Goal: Information Seeking & Learning: Learn about a topic

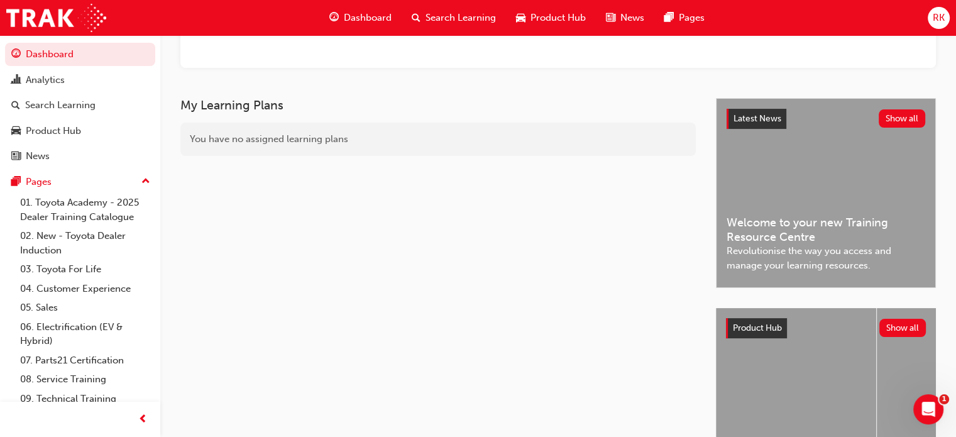
click at [431, 12] on span "Search Learning" at bounding box center [461, 18] width 70 height 14
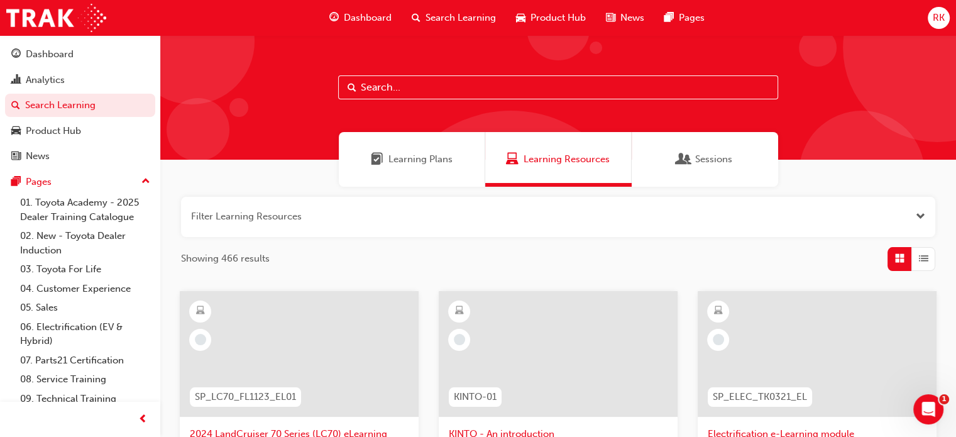
click at [442, 87] on input "text" at bounding box center [558, 87] width 440 height 24
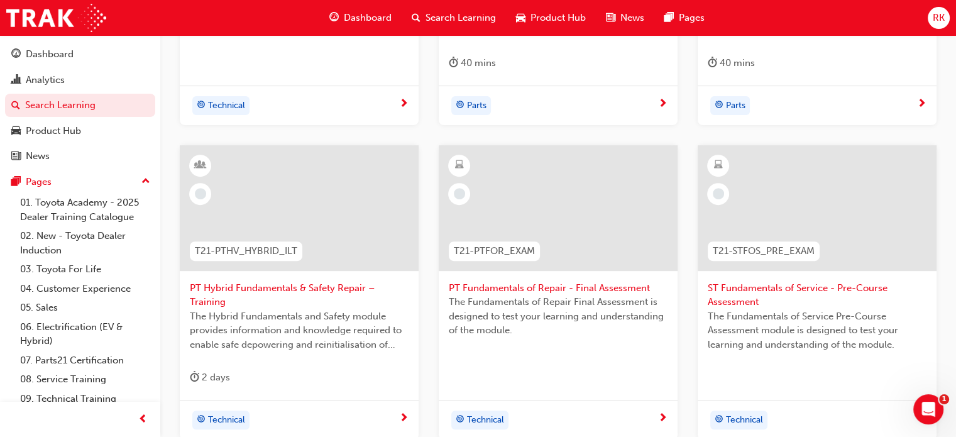
scroll to position [616, 0]
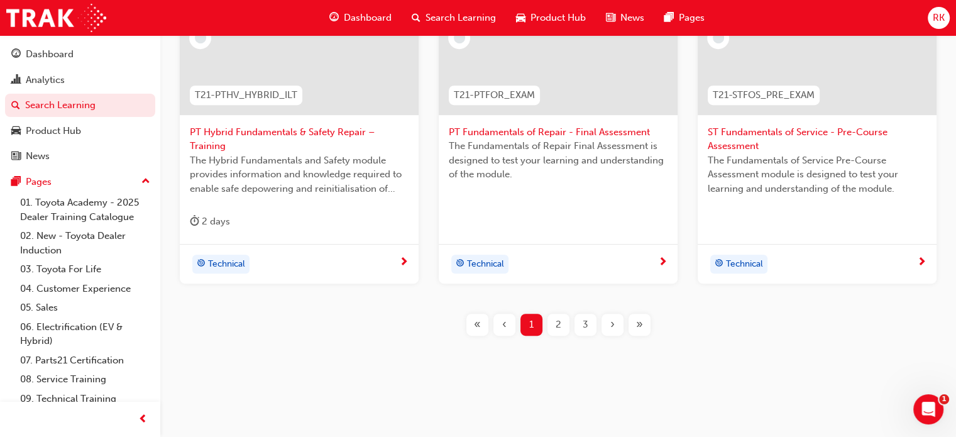
type input "fundamentals"
click at [557, 324] on span "2" at bounding box center [559, 325] width 6 height 14
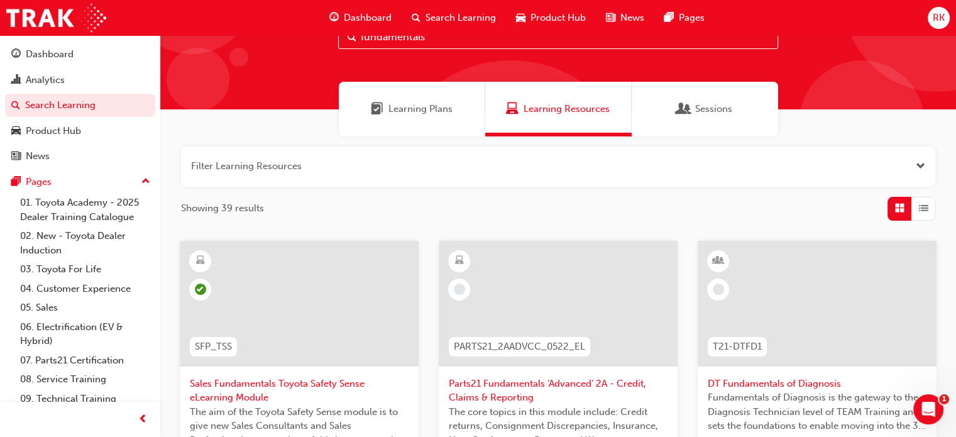
scroll to position [302, 0]
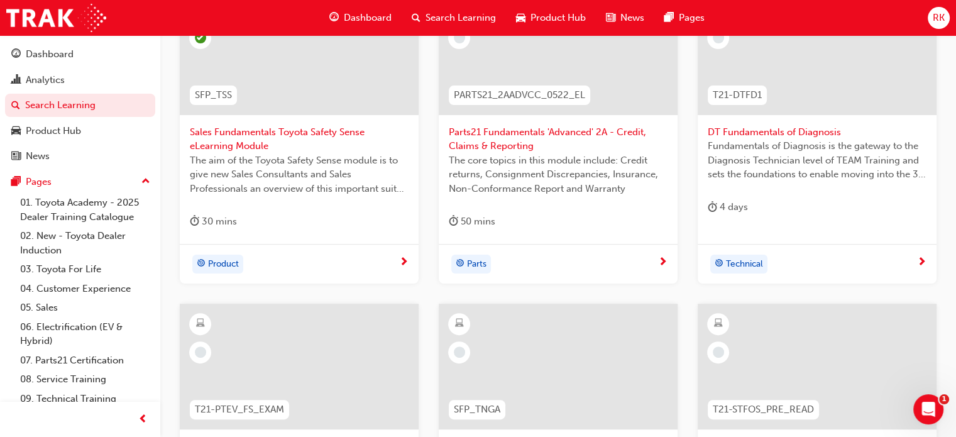
click at [788, 119] on div at bounding box center [817, 62] width 219 height 126
